Goal: Use online tool/utility: Use online tool/utility

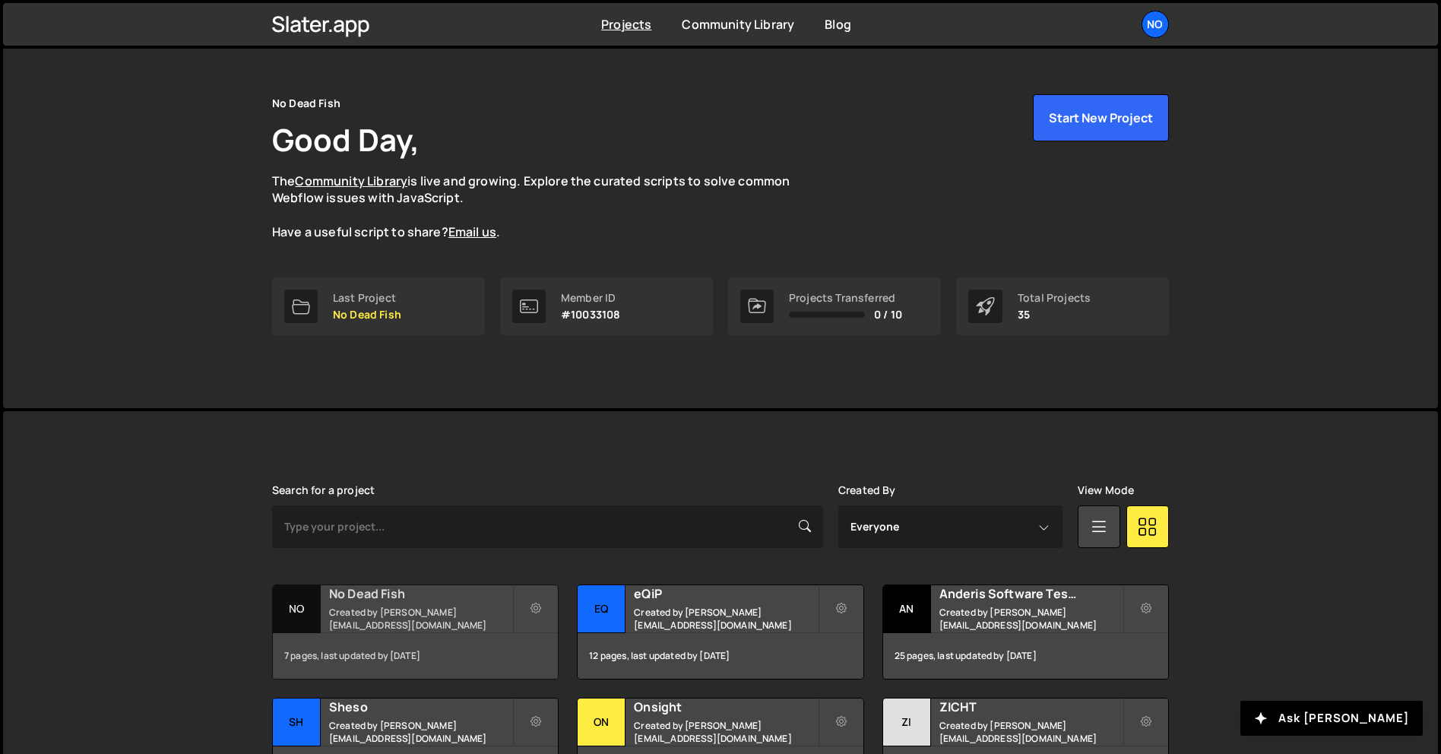
scroll to position [152, 0]
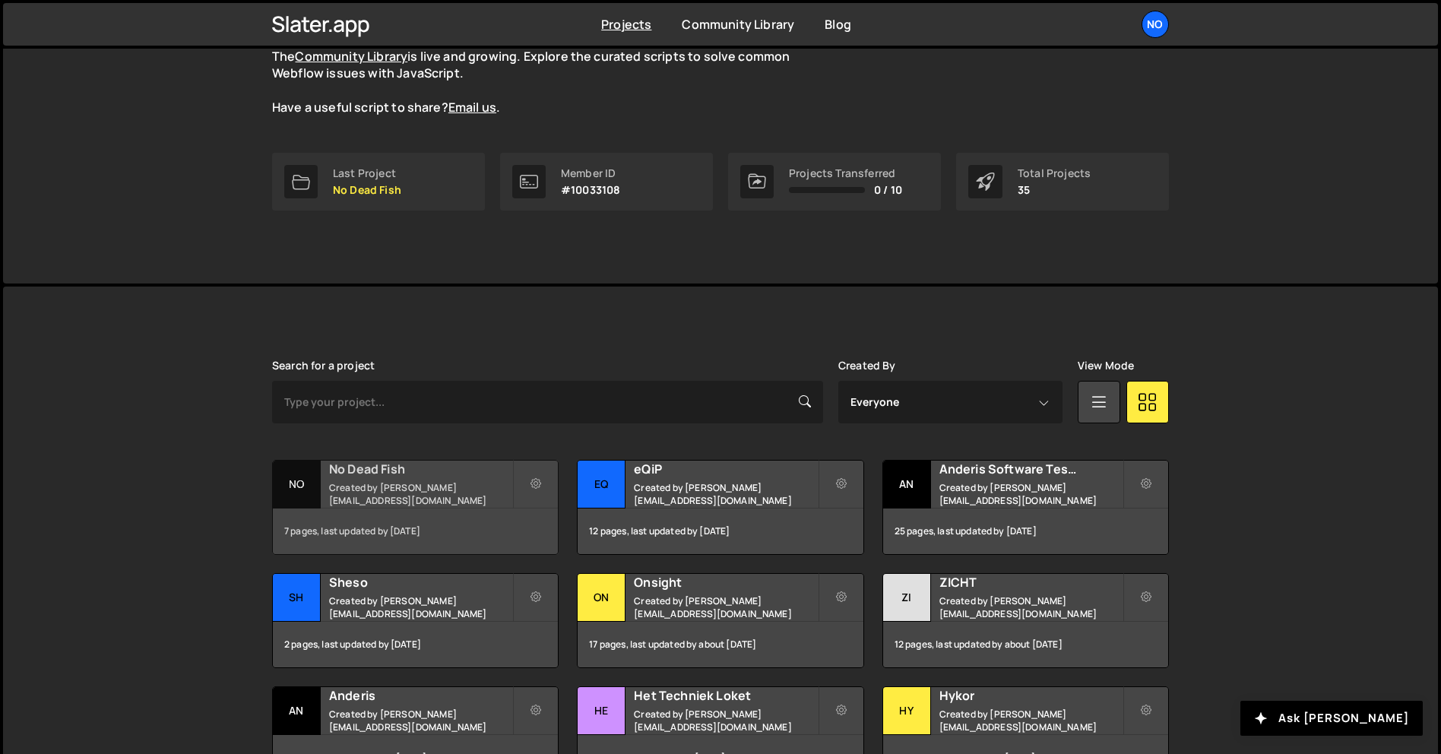
click at [414, 477] on h2 "No Dead Fish" at bounding box center [420, 469] width 183 height 17
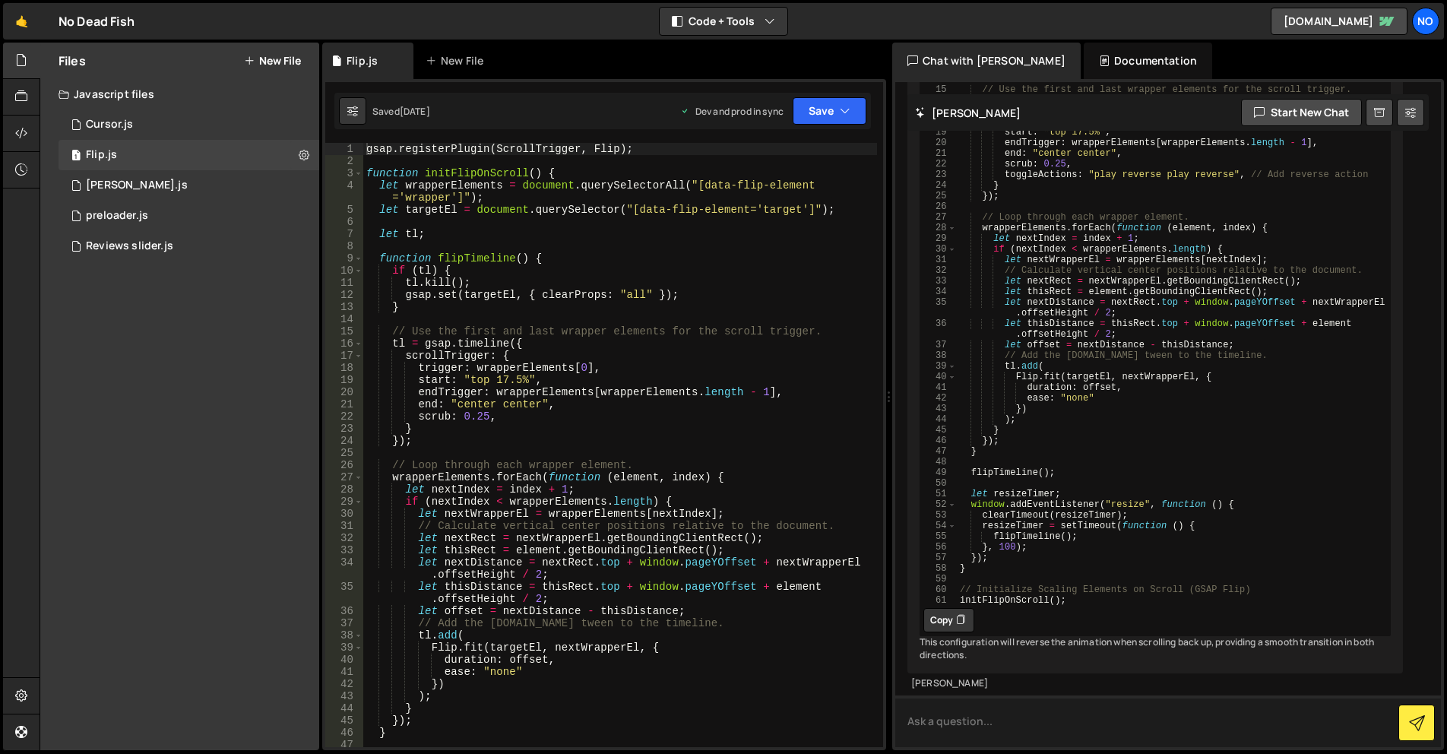
click at [1034, 714] on textarea at bounding box center [1168, 721] width 546 height 52
paste textarea "end: "bottom top","
type textarea "end: "bottom top", add +240 px"
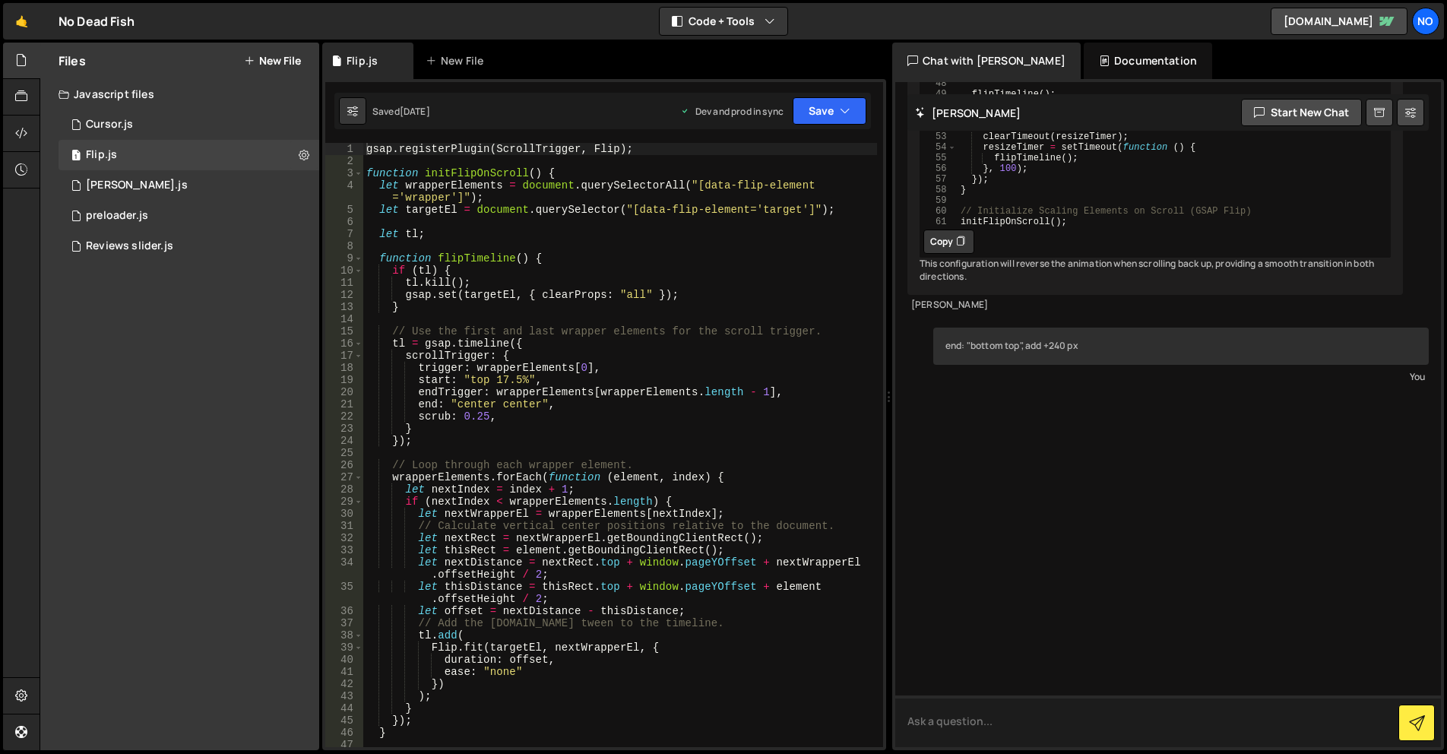
scroll to position [1627, 0]
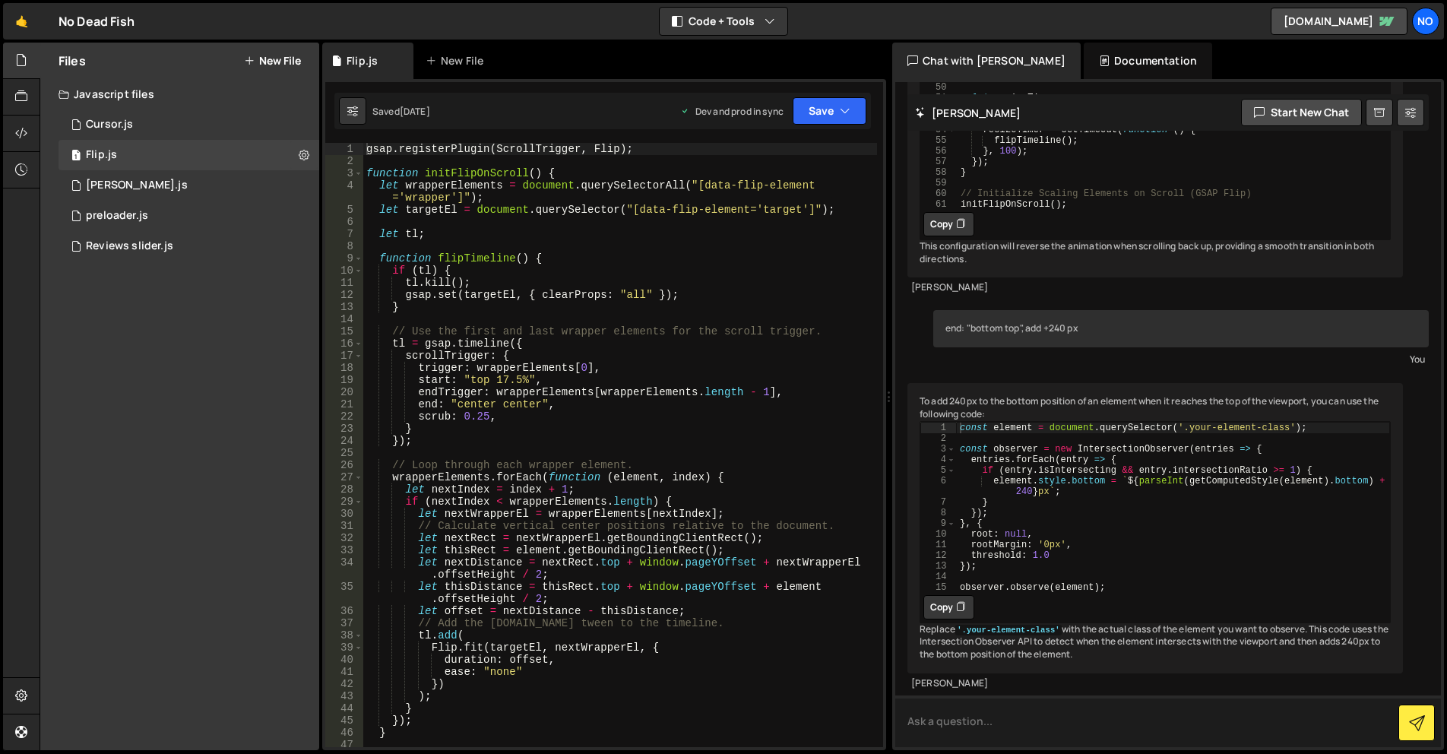
drag, startPoint x: 1055, startPoint y: 714, endPoint x: 1056, endPoint y: 705, distance: 9.2
click at [1056, 706] on textarea at bounding box center [1168, 721] width 546 height 52
type textarea "In gsap"
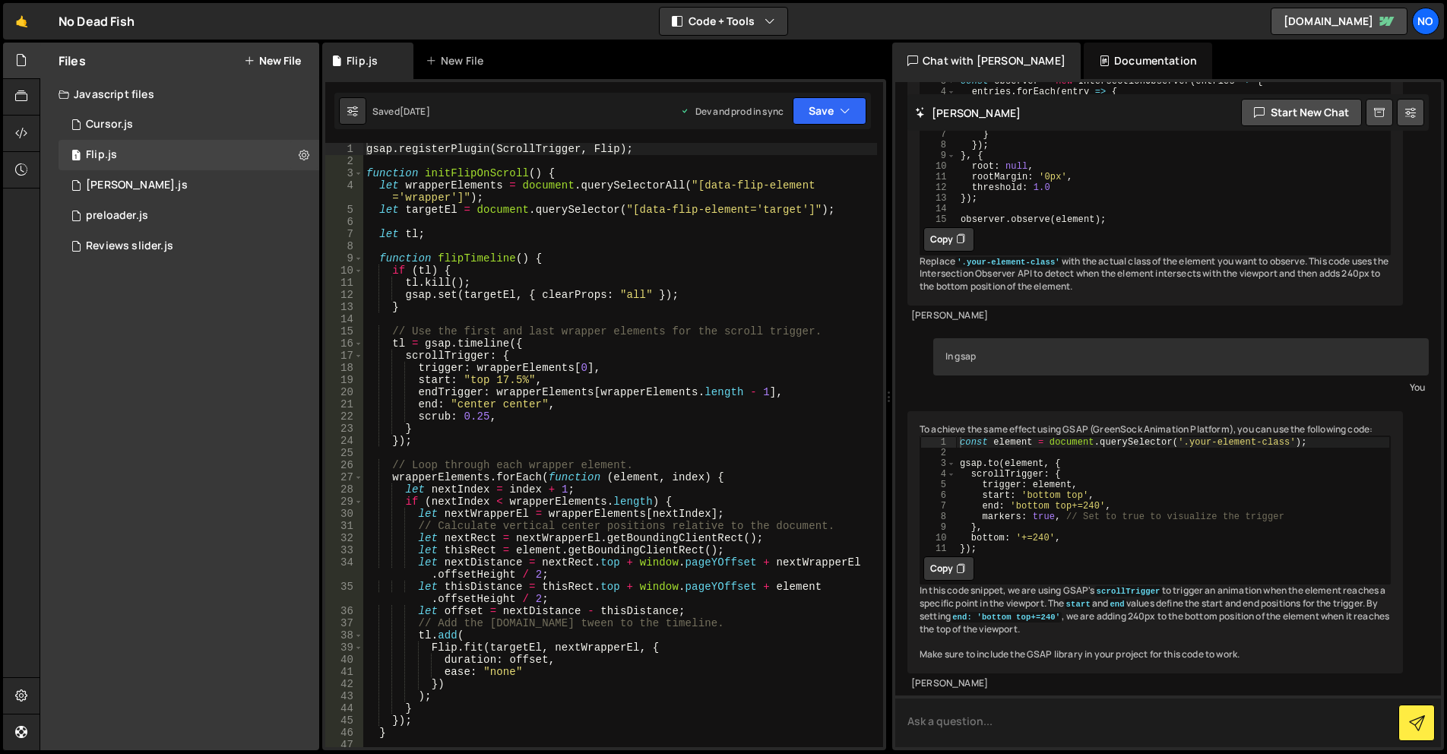
scroll to position [2076, 0]
type textarea "end: 'bottom top+=240',"
drag, startPoint x: 1098, startPoint y: 480, endPoint x: 1014, endPoint y: 477, distance: 84.4
click at [1014, 477] on div "const element = document . querySelector ( '.your-element-class' ) ; gsap . to …" at bounding box center [1173, 505] width 434 height 138
